Goal: Find contact information: Find contact information

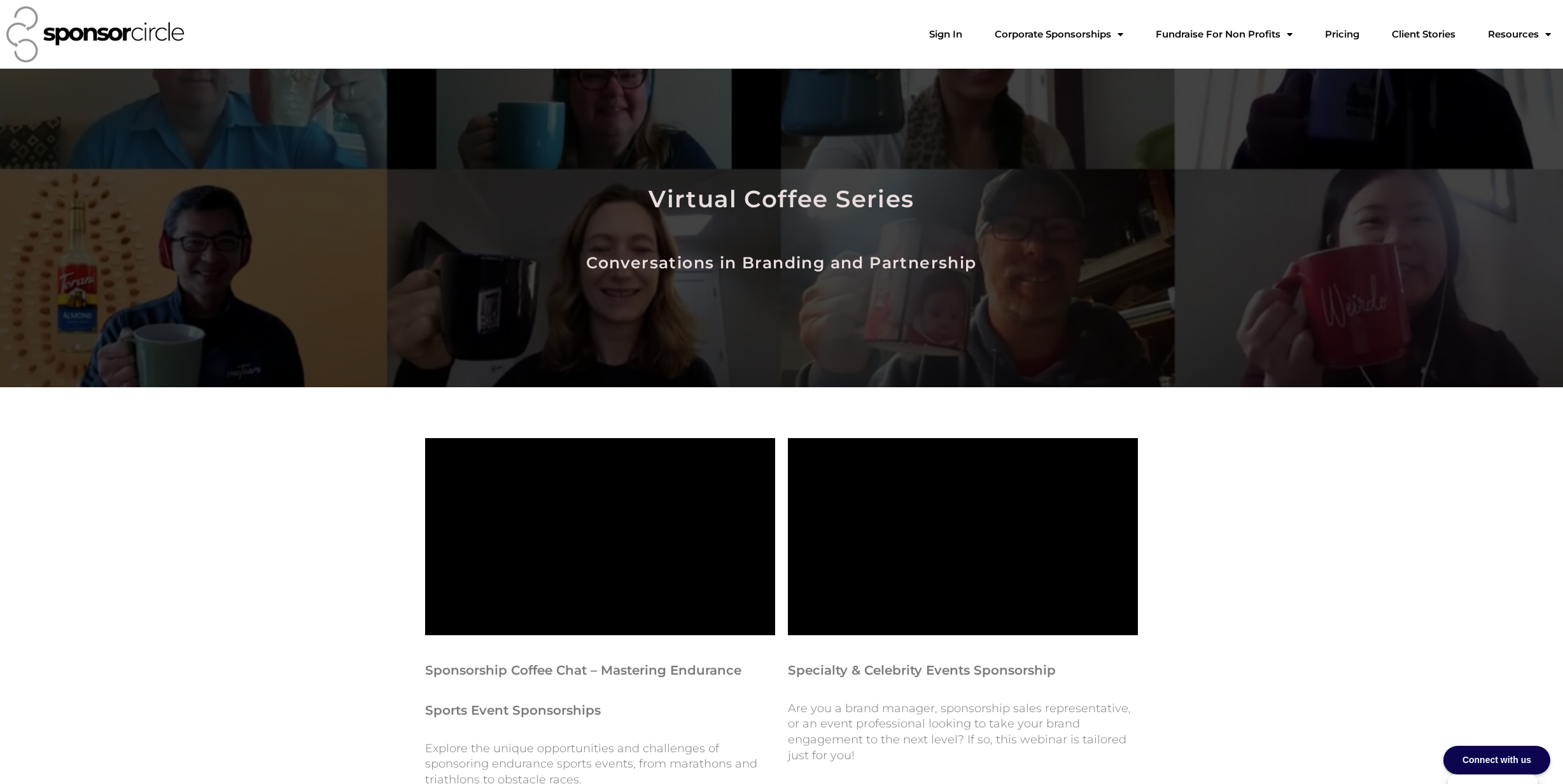
scroll to position [18459, 0]
click at [972, 38] on link "Sign In" at bounding box center [946, 34] width 54 height 26
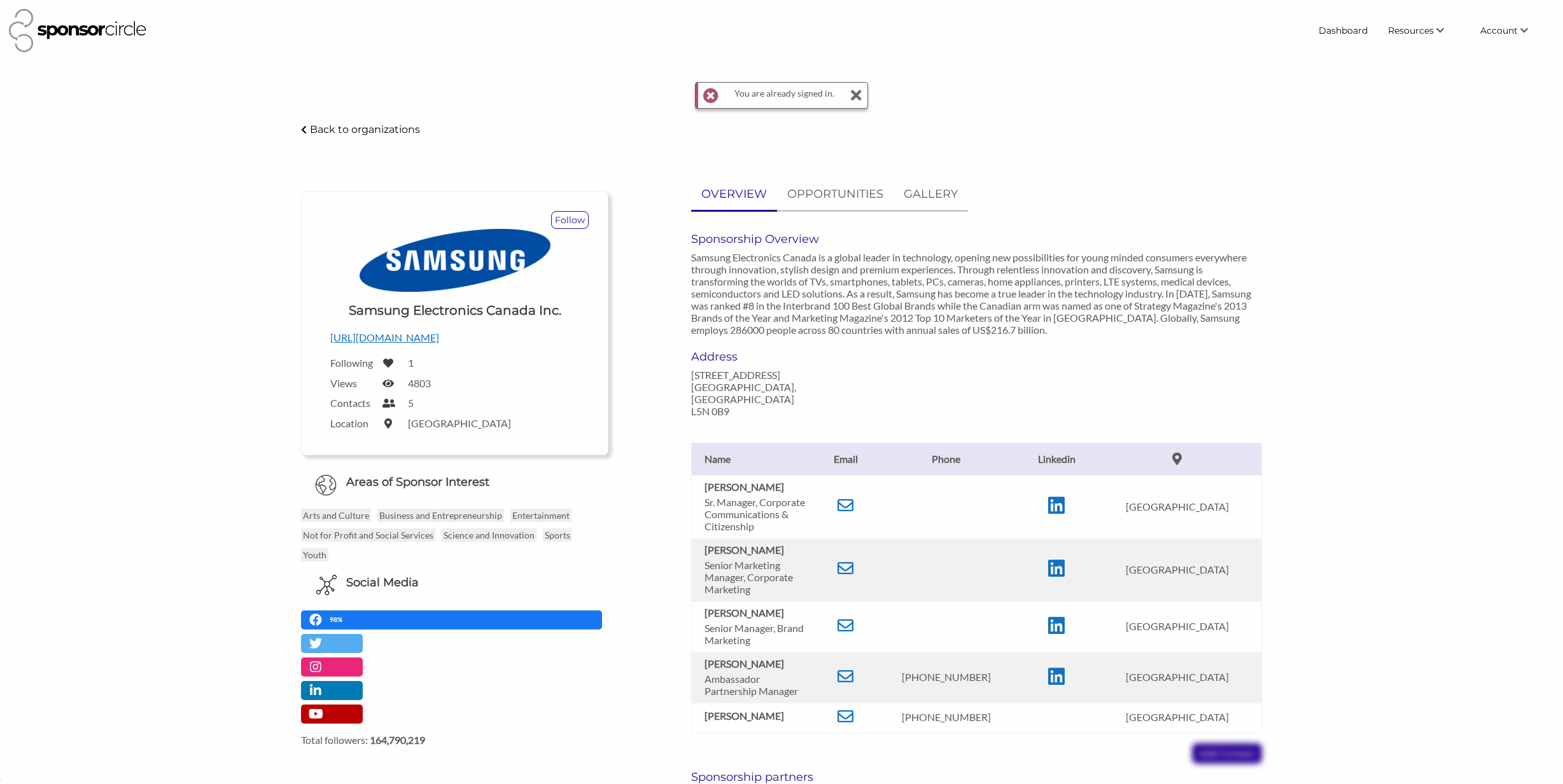
scroll to position [18461, 0]
click at [856, 97] on icon at bounding box center [855, 96] width 13 height 26
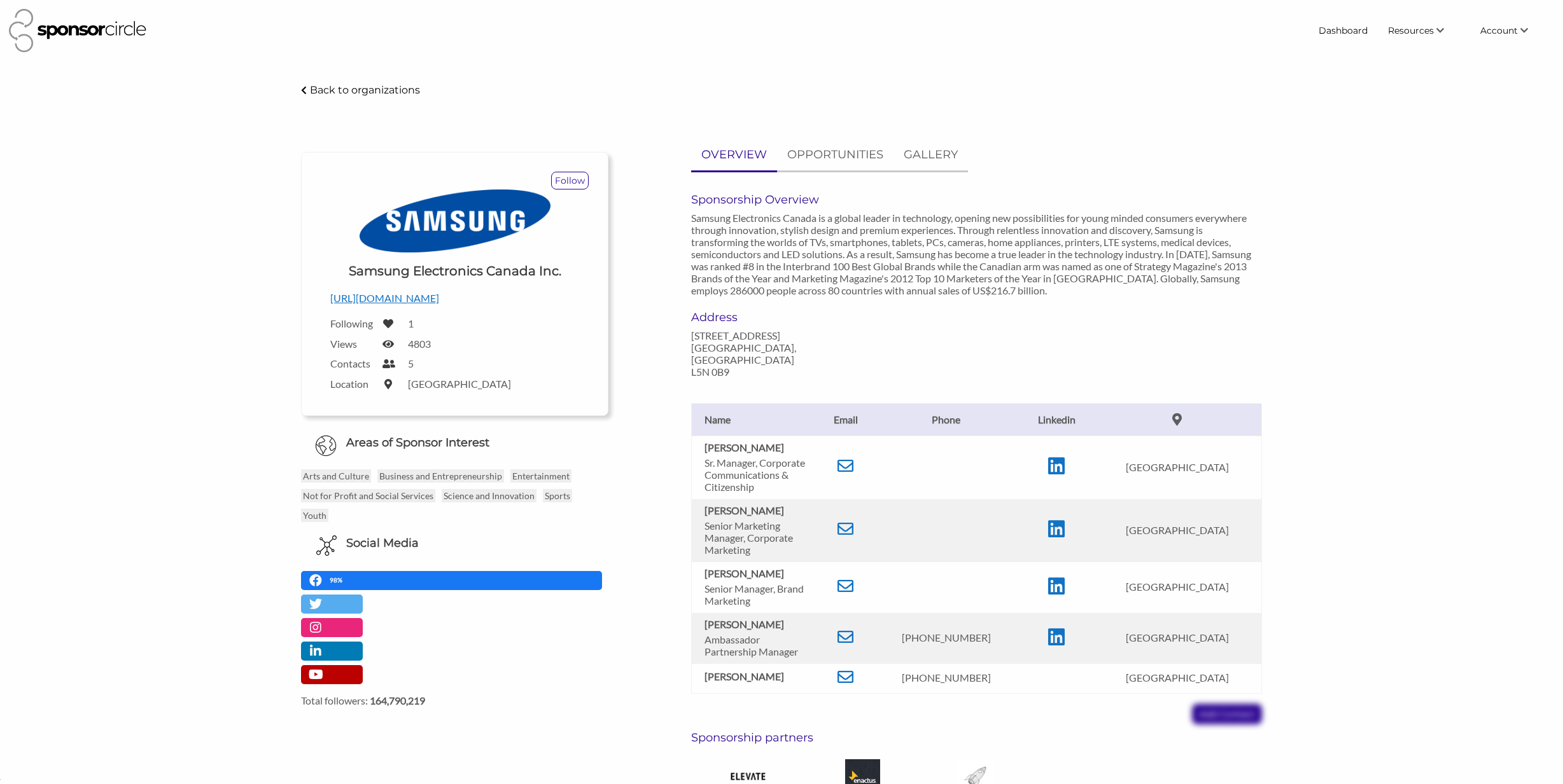
scroll to position [1, 0]
click at [1352, 31] on link "Dashboard" at bounding box center [1342, 30] width 69 height 23
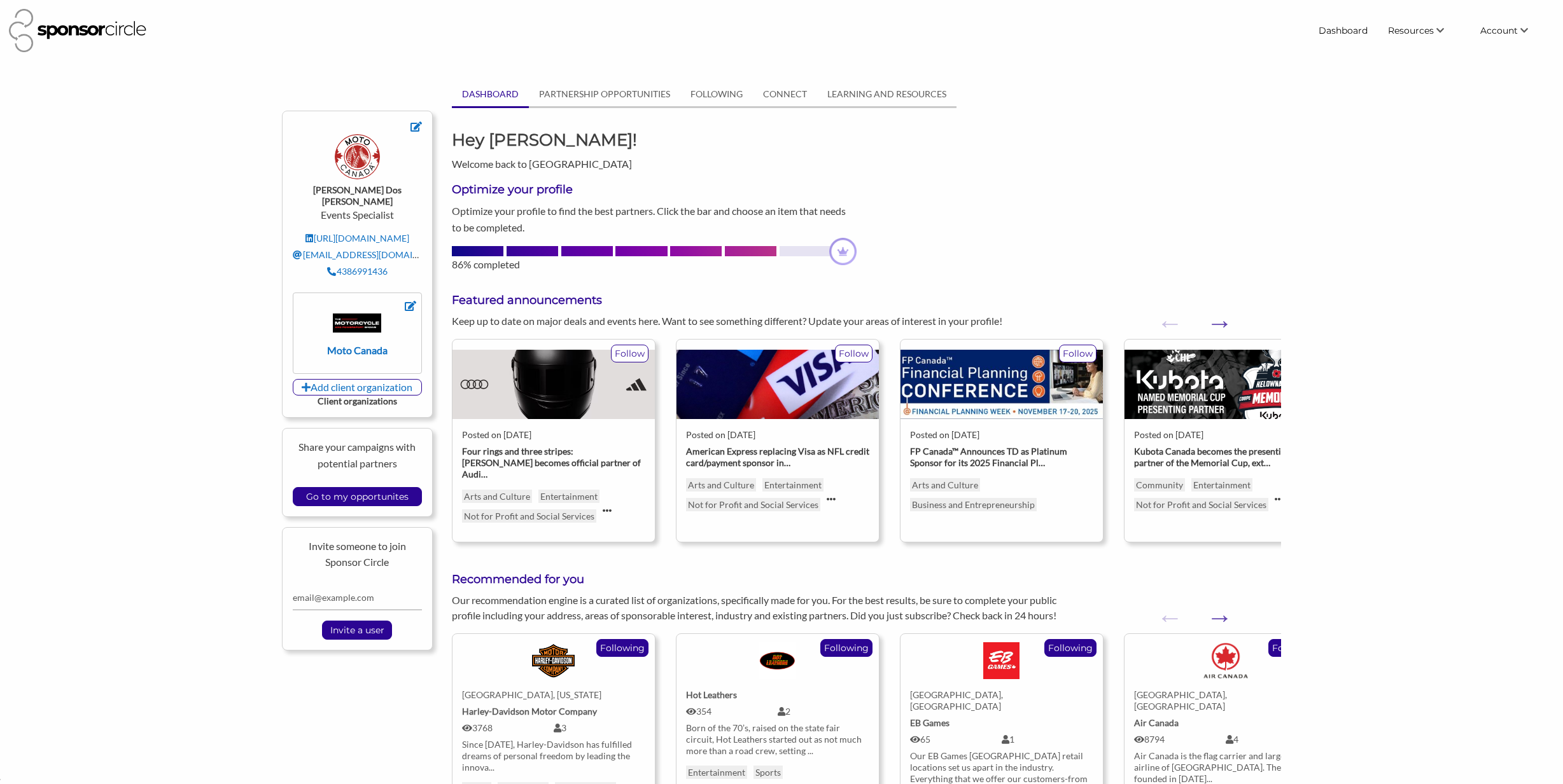
scroll to position [18461, 0]
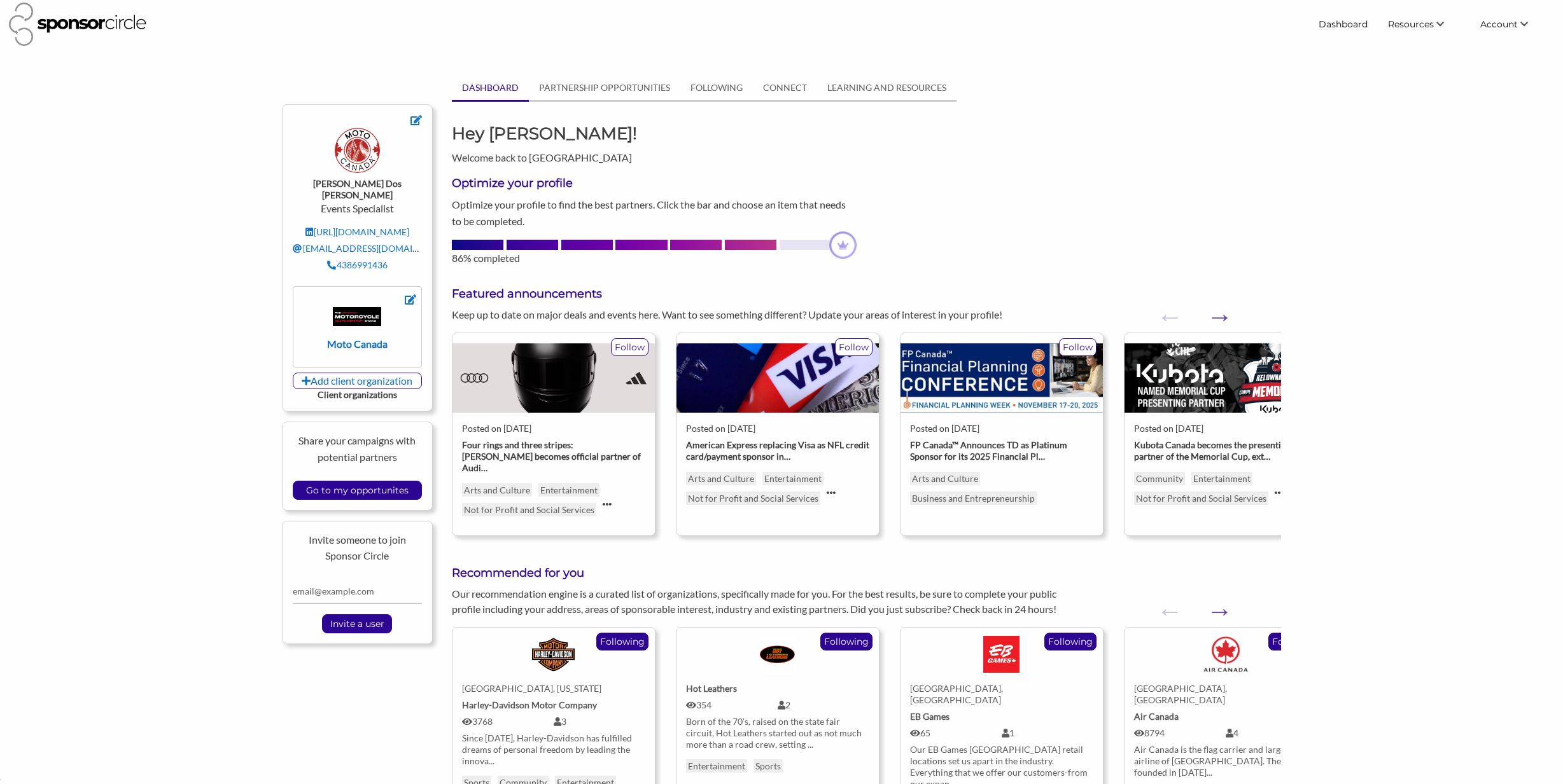
click at [844, 251] on img at bounding box center [843, 245] width 27 height 27
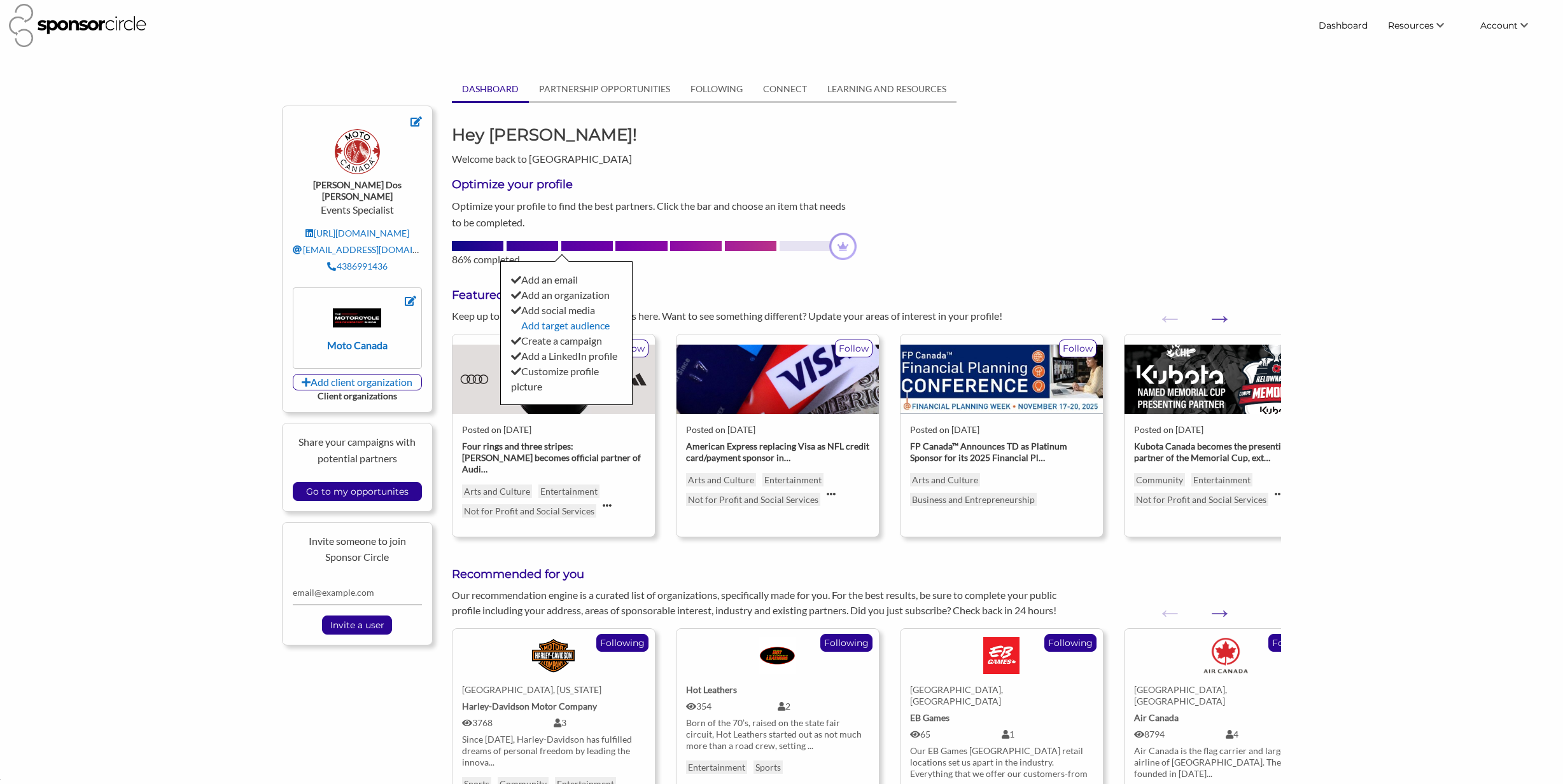
scroll to position [6, 0]
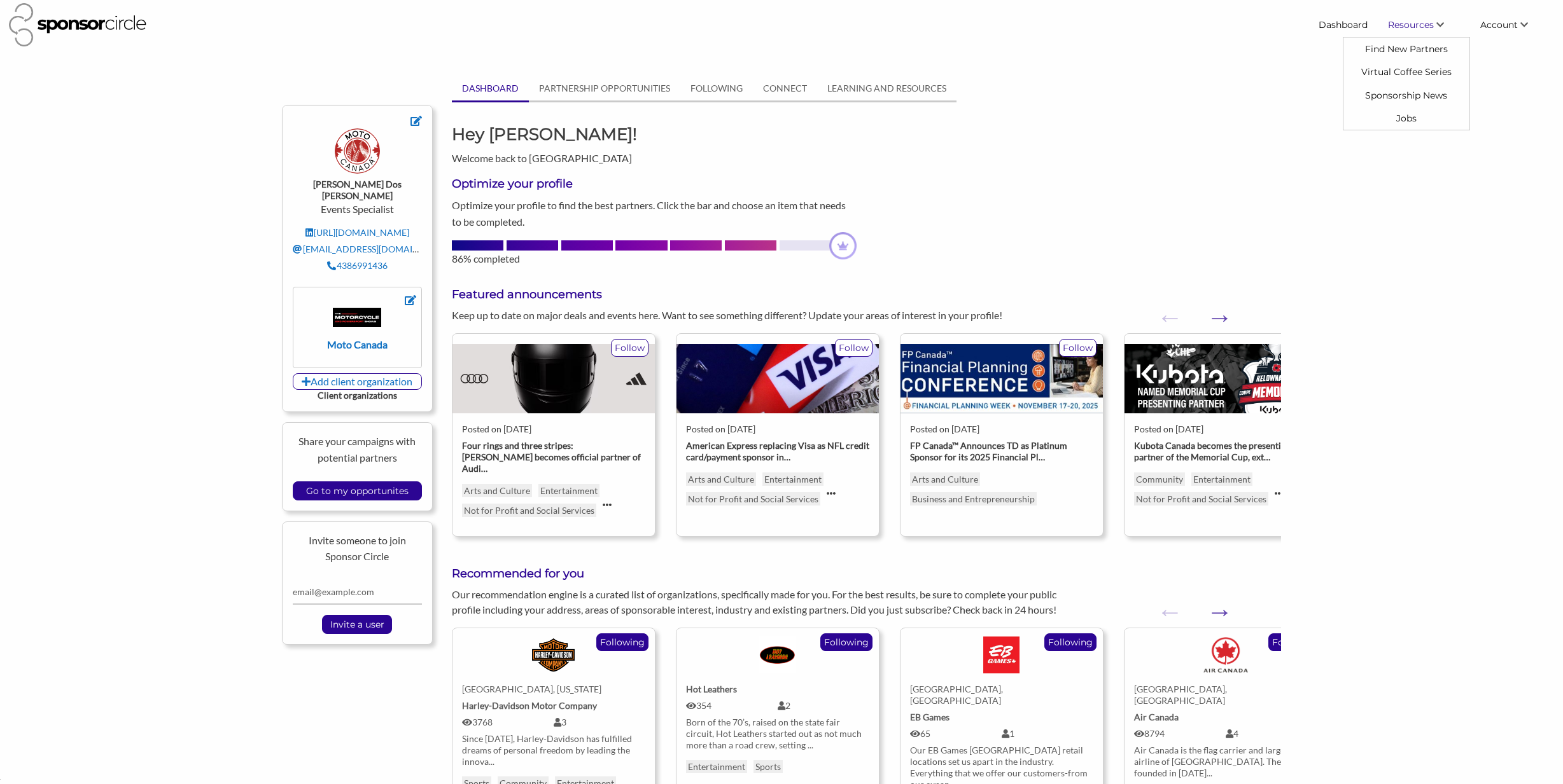
drag, startPoint x: 1404, startPoint y: 49, endPoint x: 1359, endPoint y: 61, distance: 46.6
click at [1404, 49] on link "Find New Partners" at bounding box center [1406, 49] width 126 height 23
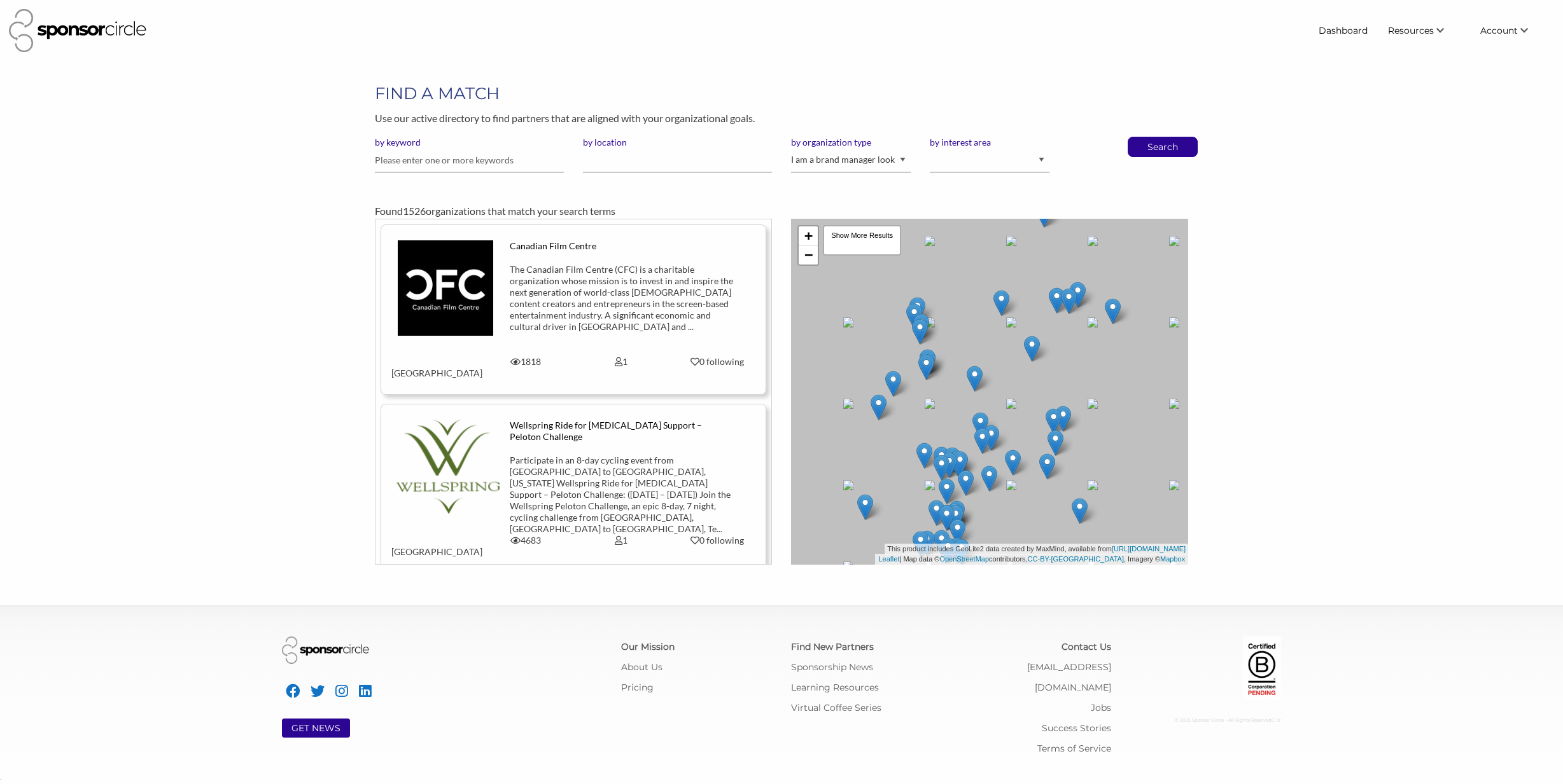
scroll to position [18461, 0]
click at [475, 162] on input "text" at bounding box center [469, 160] width 189 height 25
type input "bumble"
click at [835, 162] on select "I am an event organizer seeking new partnerships with suppliers, exhibitors or …" at bounding box center [851, 160] width 120 height 25
select select "Property"
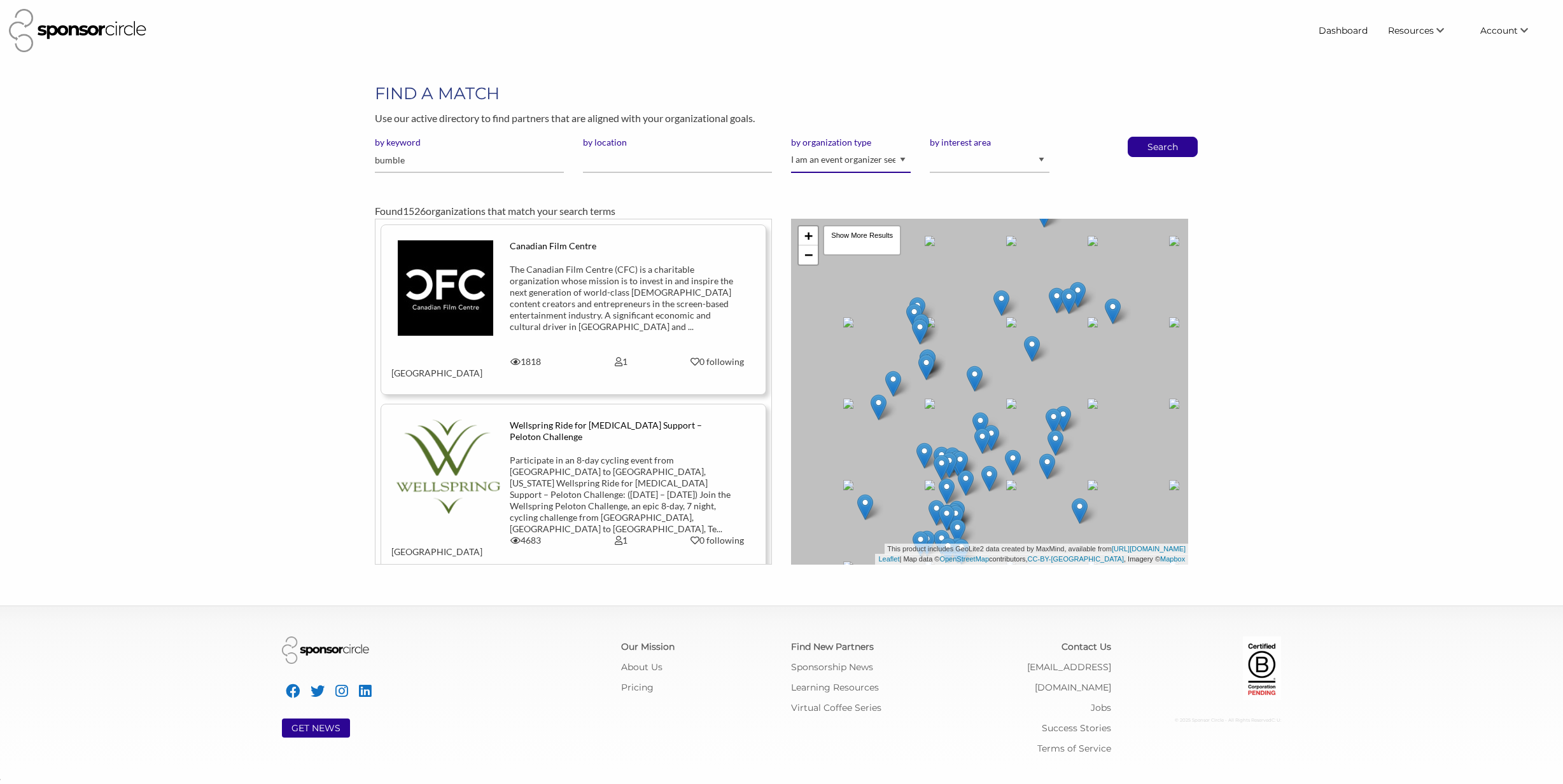
click at [791, 148] on select "I am an event organizer seeking new partnerships with suppliers, exhibitors or …" at bounding box center [851, 160] width 120 height 25
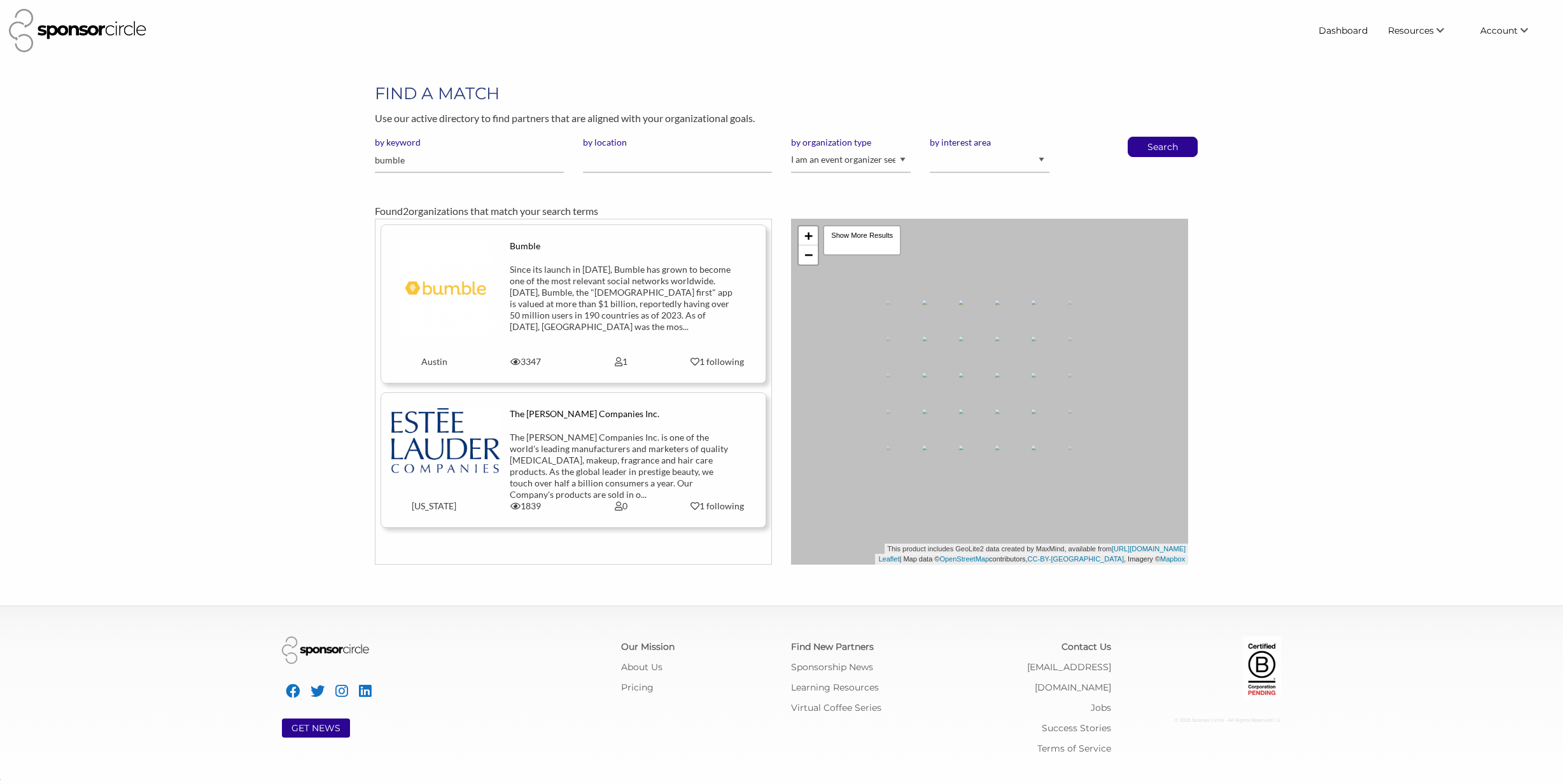
scroll to position [18461, 0]
click at [581, 301] on div "Since its launch in [DATE], Bumble has grown to become one of the most relevant…" at bounding box center [621, 298] width 223 height 68
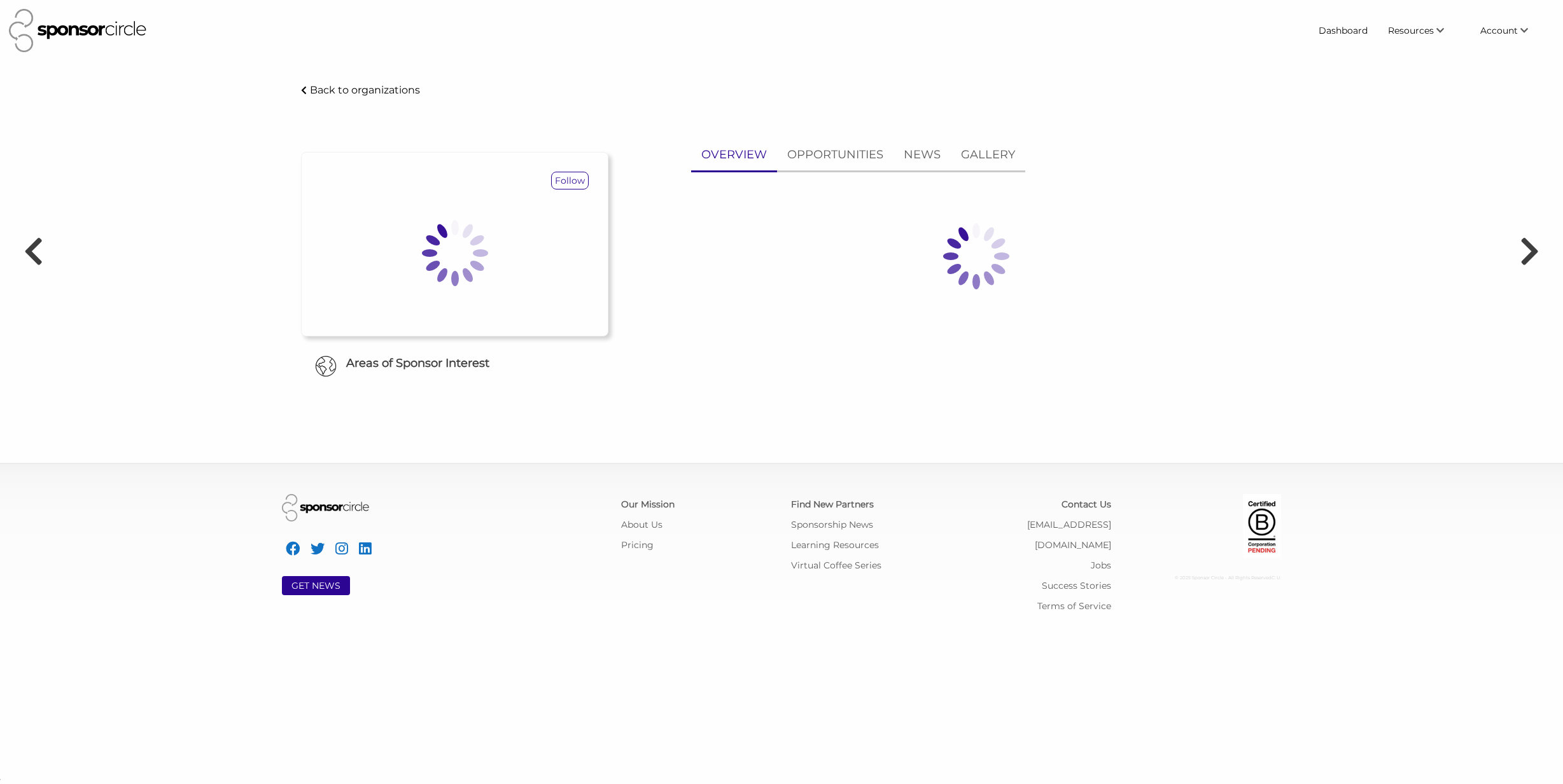
scroll to position [18461, 0]
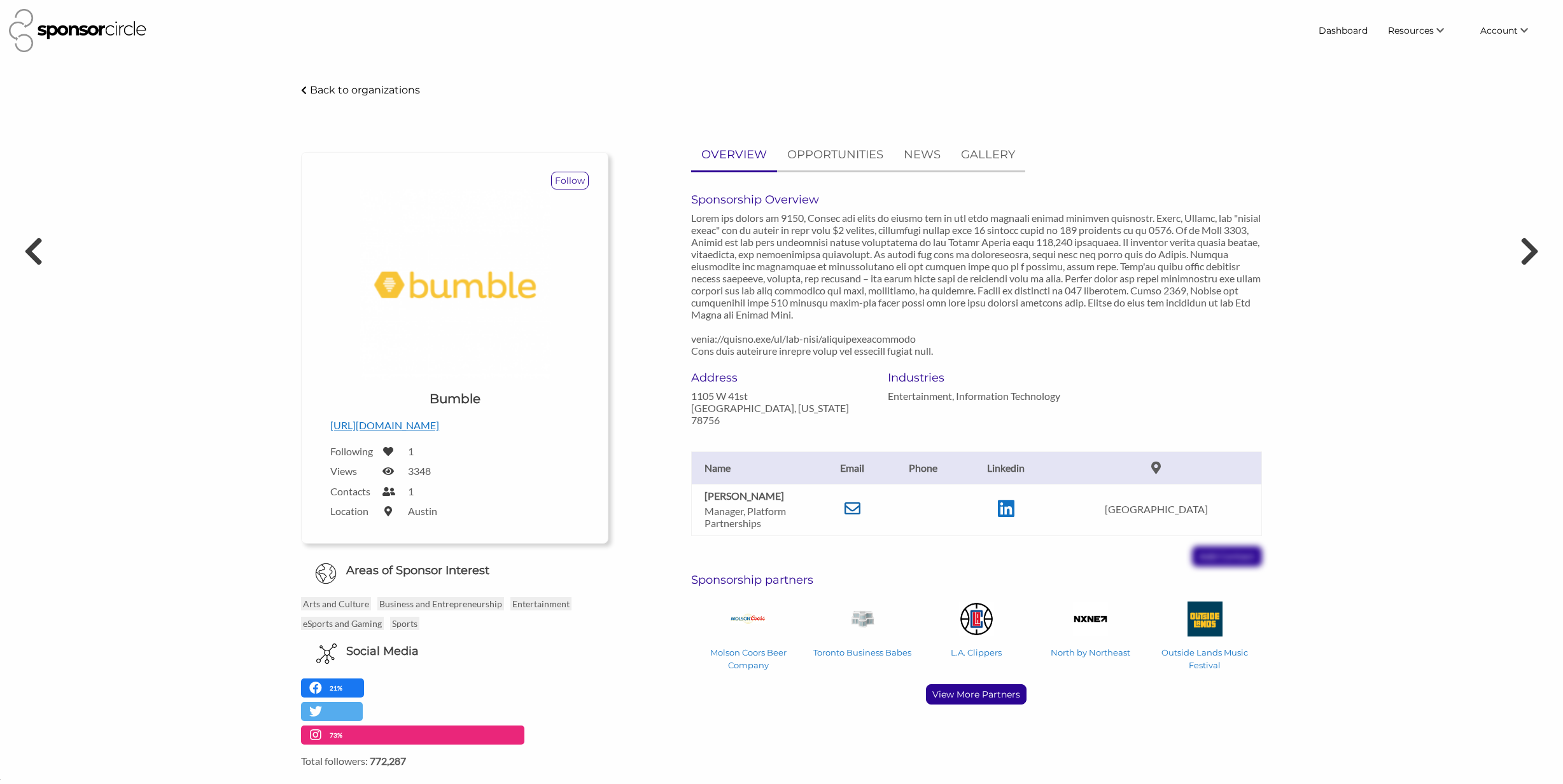
click at [846, 516] on icon at bounding box center [852, 509] width 16 height 16
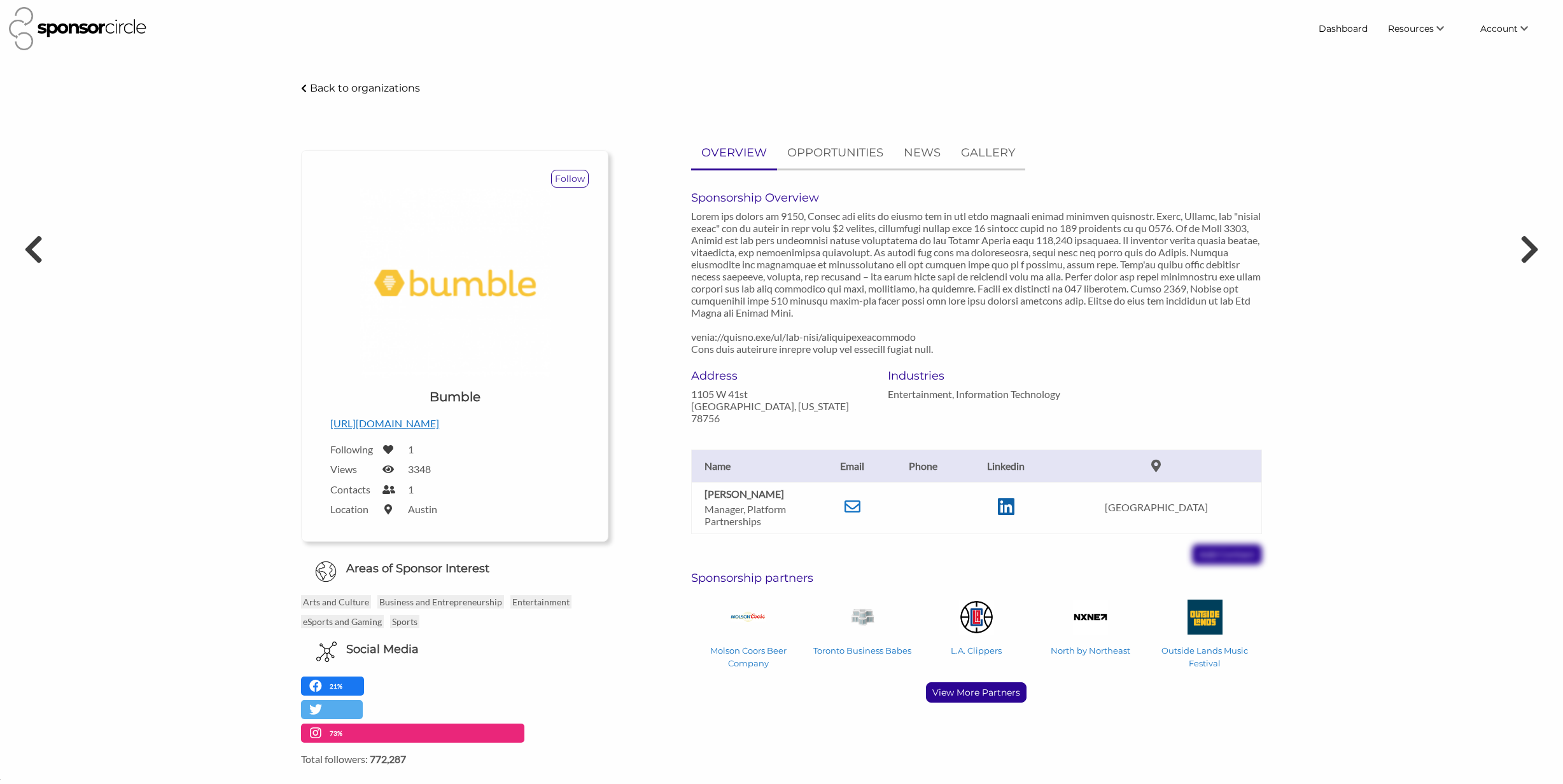
scroll to position [9, 0]
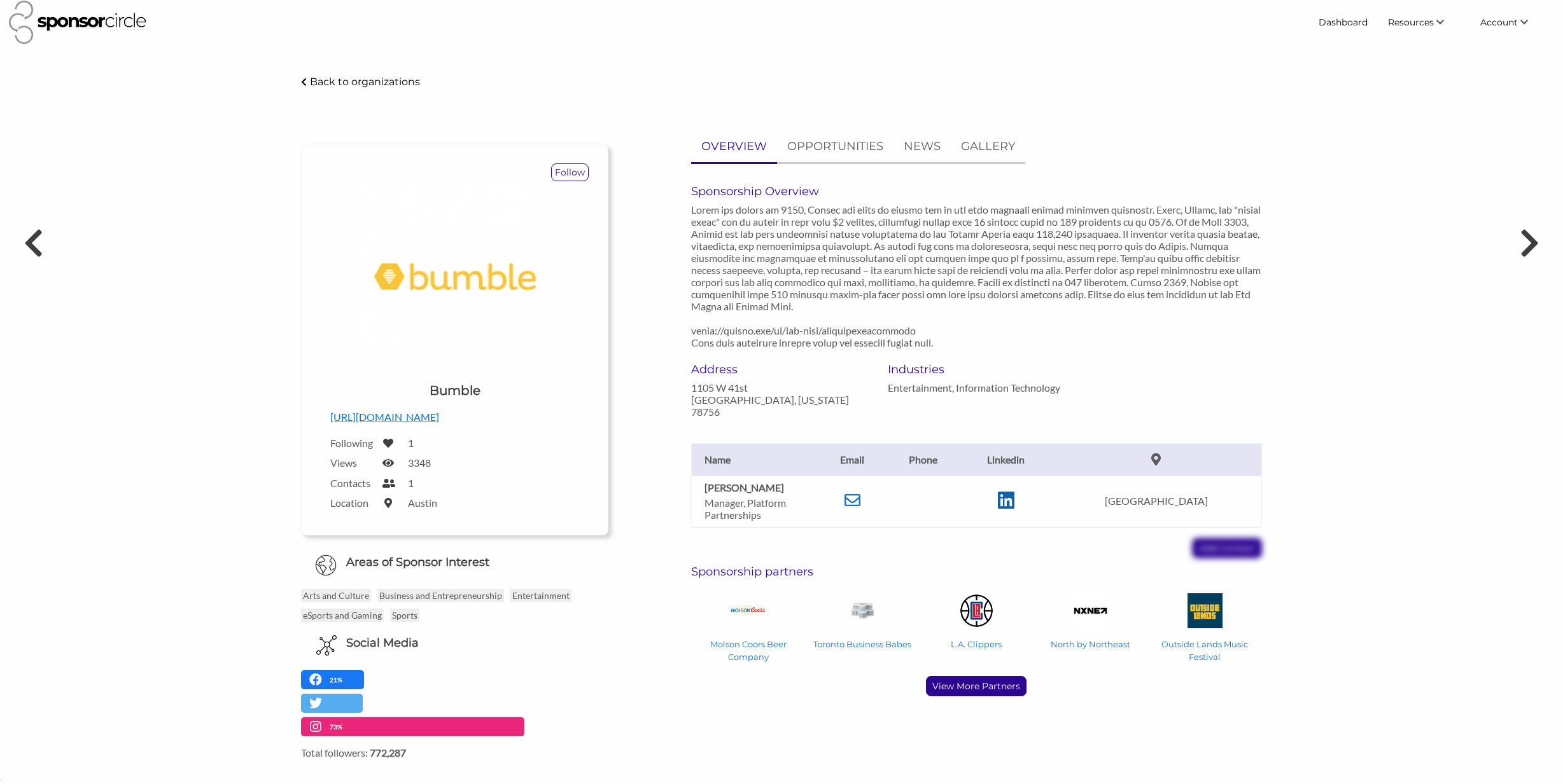
click at [999, 510] on icon at bounding box center [1006, 500] width 16 height 19
click at [859, 331] on p at bounding box center [976, 276] width 570 height 145
